Goal: Communication & Community: Participate in discussion

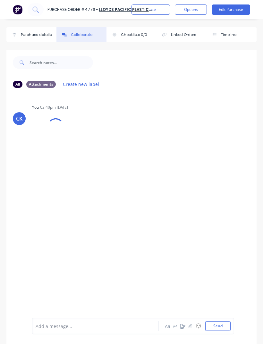
scroll to position [21, 0]
click at [167, 11] on button "Close" at bounding box center [151, 9] width 39 height 10
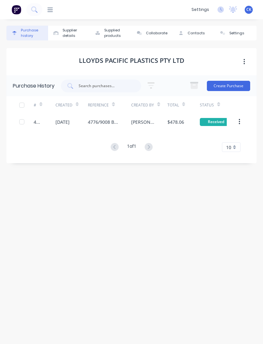
click at [98, 83] on input "text" at bounding box center [104, 86] width 53 height 6
click at [47, 13] on div at bounding box center [47, 10] width 11 height 6
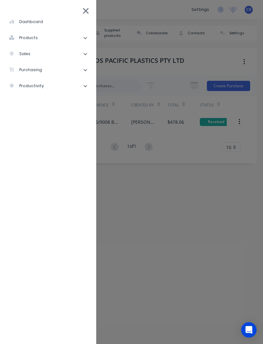
click at [53, 73] on li "purchasing" at bounding box center [48, 70] width 86 height 16
click at [56, 87] on div "Purchase Orders" at bounding box center [36, 86] width 44 height 6
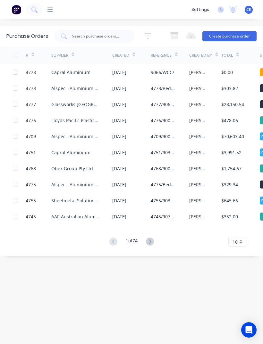
click at [93, 38] on input "text" at bounding box center [98, 36] width 53 height 6
type input "4775"
click at [66, 39] on icon at bounding box center [64, 36] width 6 height 6
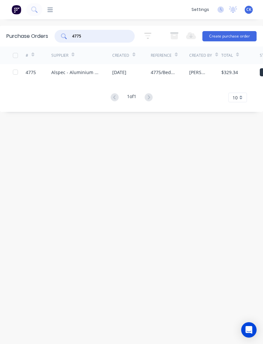
click at [90, 78] on div "Alspec - Aluminium Specialties Group Pty Ltd" at bounding box center [81, 72] width 61 height 16
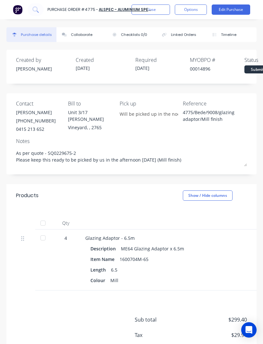
click at [40, 238] on div at bounding box center [43, 238] width 13 height 13
click at [49, 314] on div "Sub total $299.40 Tax $29.94 Total $329.34" at bounding box center [131, 333] width 250 height 85
click at [66, 40] on button "Collaborate" at bounding box center [81, 34] width 50 height 15
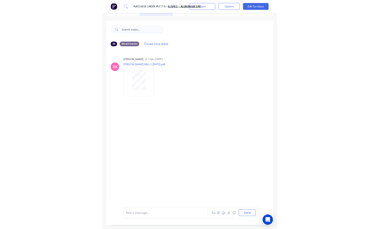
scroll to position [18, 0]
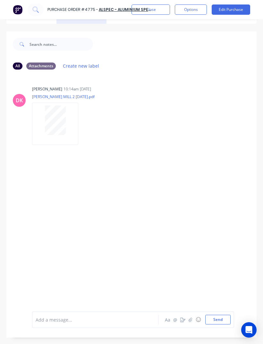
click at [193, 324] on button "button" at bounding box center [191, 320] width 8 height 8
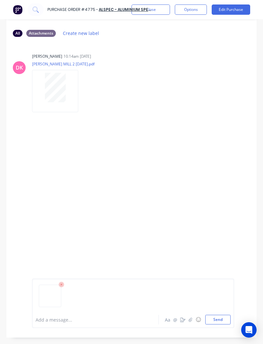
scroll to position [51, 0]
click at [221, 315] on div at bounding box center [133, 298] width 195 height 33
click at [219, 325] on button "Send" at bounding box center [217, 320] width 25 height 10
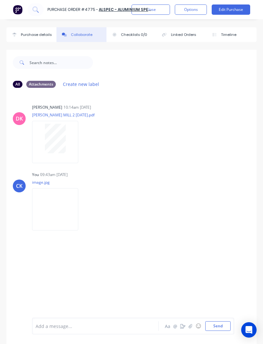
scroll to position [0, 0]
click at [164, 10] on button "Close" at bounding box center [151, 9] width 39 height 10
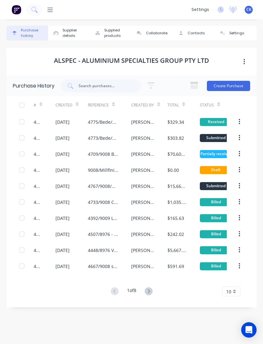
click at [137, 119] on div "[PERSON_NAME]" at bounding box center [142, 122] width 23 height 7
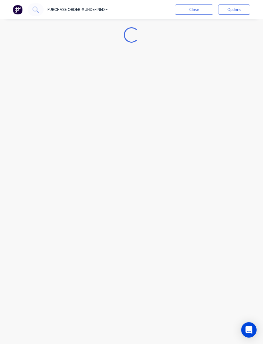
type textarea "x"
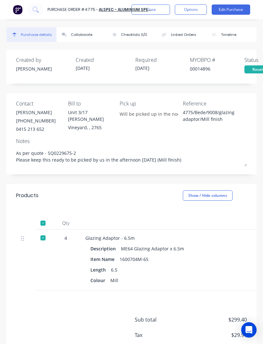
click at [162, 8] on button "Close" at bounding box center [151, 9] width 39 height 10
